Goal: Information Seeking & Learning: Learn about a topic

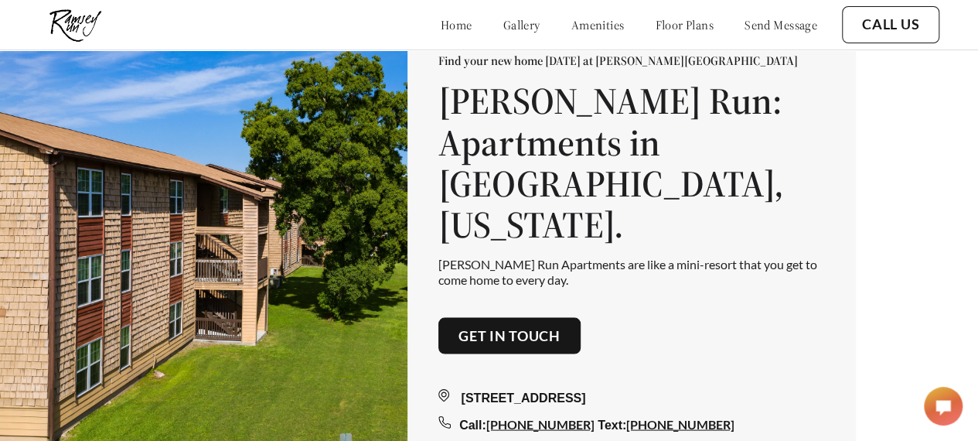
click at [654, 12] on div "home gallery amenities floor plans send message" at bounding box center [613, 25] width 407 height 42
click at [655, 17] on link "floor plans" at bounding box center [684, 24] width 59 height 15
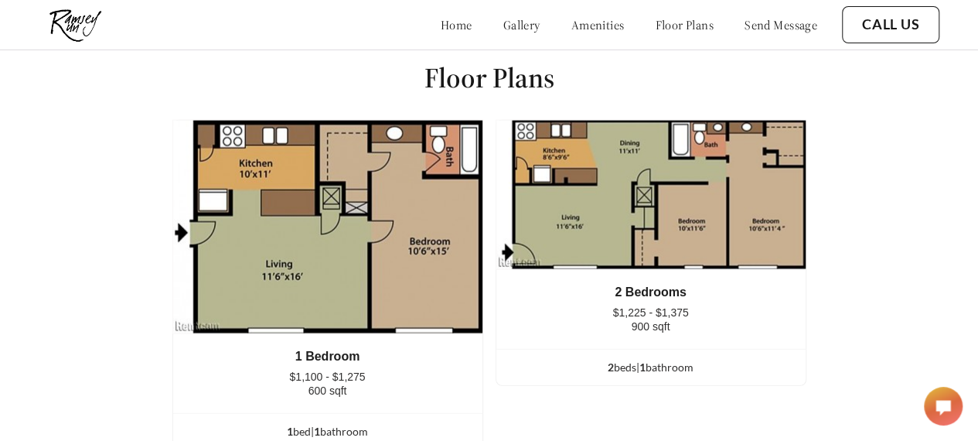
scroll to position [1793, 0]
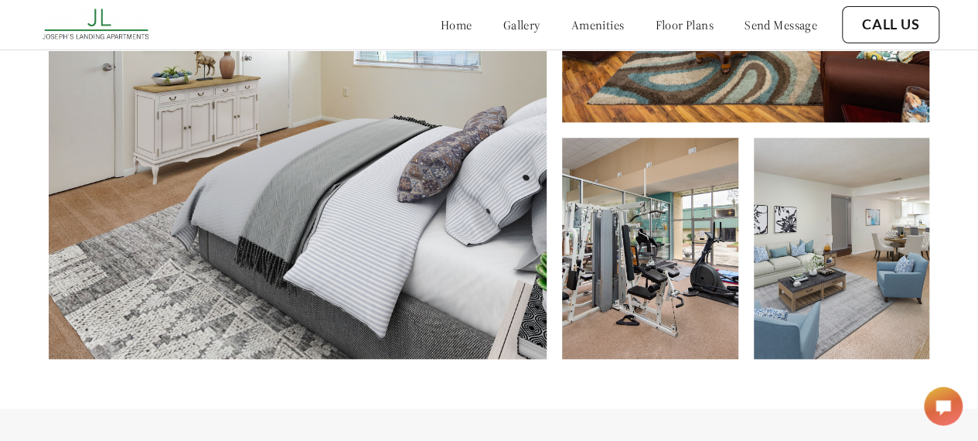
scroll to position [721, 0]
click at [688, 31] on link "floor plans" at bounding box center [684, 24] width 59 height 15
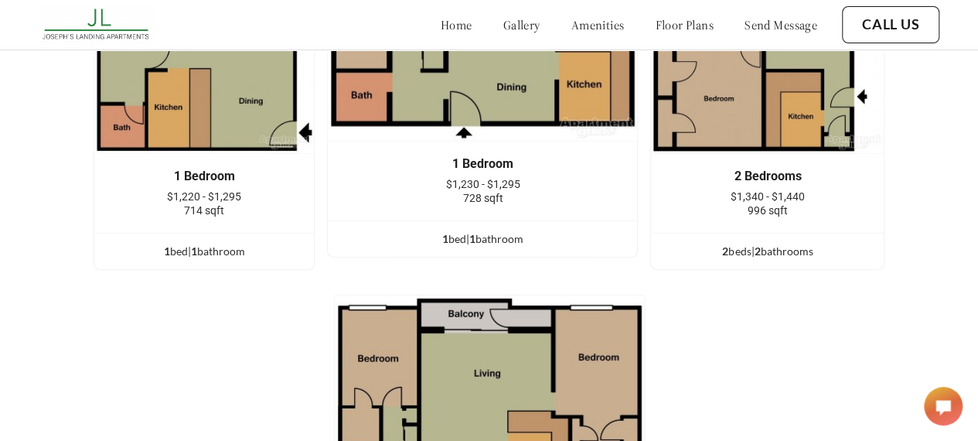
scroll to position [2040, 0]
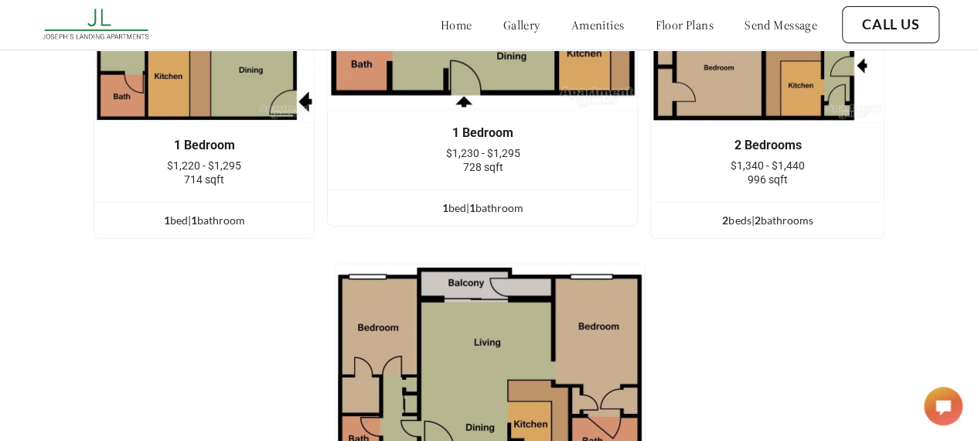
click at [976, 29] on header "home gallery amenities floor plans send message Call Us" at bounding box center [489, 24] width 978 height 49
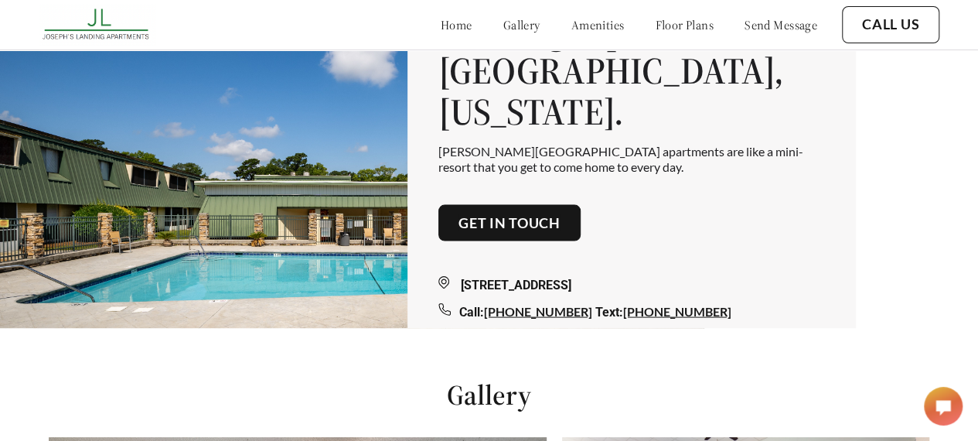
scroll to position [0, 0]
